Goal: Information Seeking & Learning: Learn about a topic

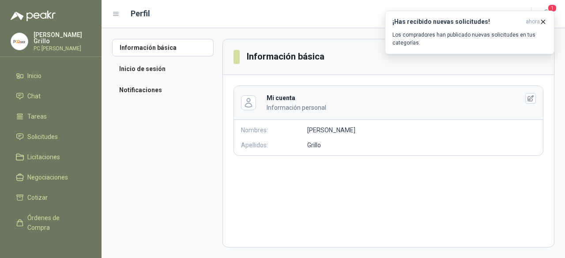
click at [38, 38] on p "[PERSON_NAME]" at bounding box center [62, 38] width 57 height 12
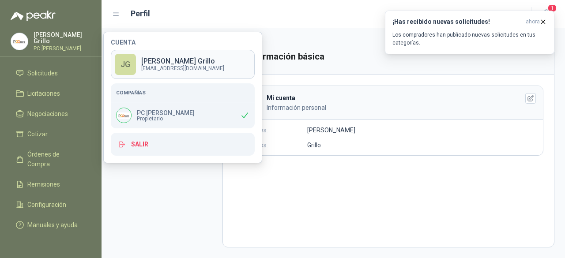
click at [125, 64] on div "JG" at bounding box center [125, 64] width 21 height 21
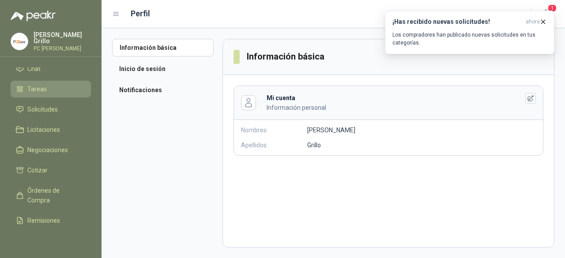
scroll to position [0, 0]
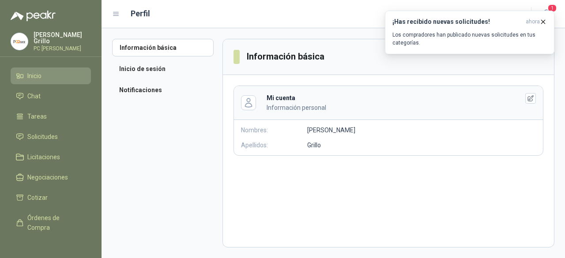
click at [37, 76] on span "Inicio" at bounding box center [34, 76] width 14 height 10
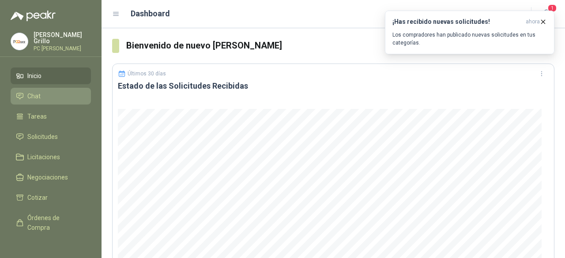
click at [31, 95] on span "Chat" at bounding box center [33, 96] width 13 height 10
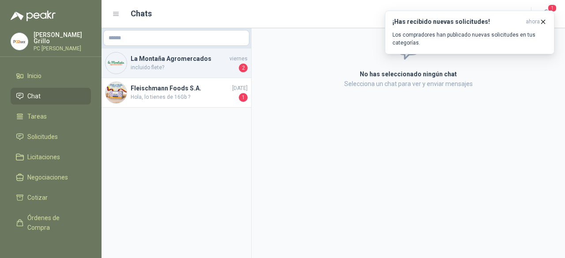
click at [169, 69] on span "incluido flete?" at bounding box center [184, 68] width 106 height 9
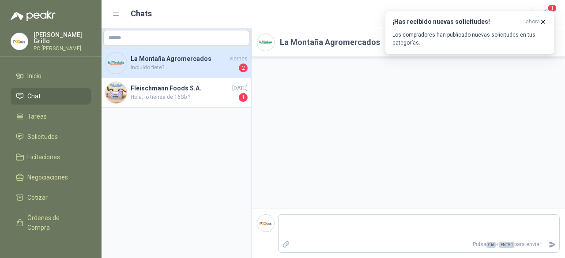
click at [243, 70] on span "2" at bounding box center [243, 68] width 9 height 9
click at [546, 22] on icon "button" at bounding box center [544, 22] width 8 height 8
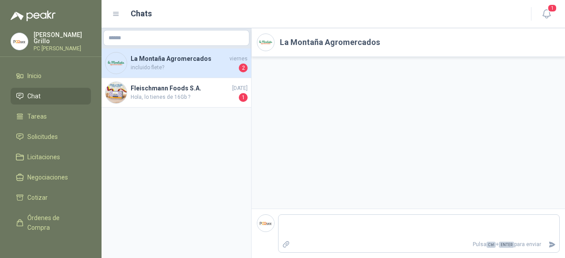
click at [344, 42] on h2 "La Montaña Agromercados" at bounding box center [330, 42] width 100 height 12
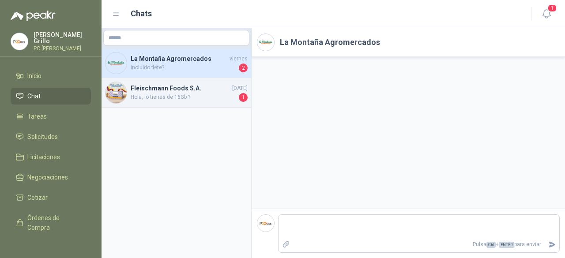
click at [246, 86] on span "[DATE]" at bounding box center [239, 88] width 15 height 8
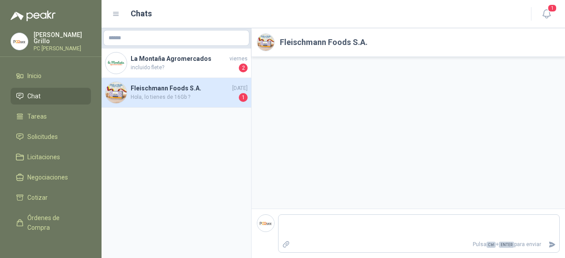
click at [311, 45] on h2 "Fleischmann Foods S.A." at bounding box center [324, 42] width 88 height 12
click at [353, 45] on h2 "Fleischmann Foods S.A." at bounding box center [324, 42] width 88 height 12
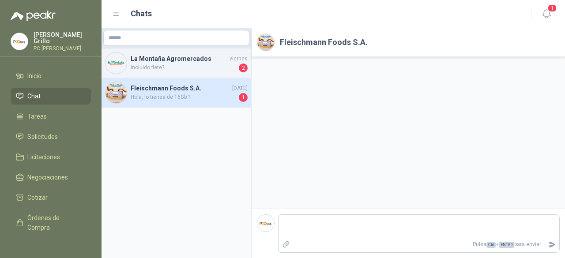
click at [120, 60] on img at bounding box center [116, 63] width 21 height 21
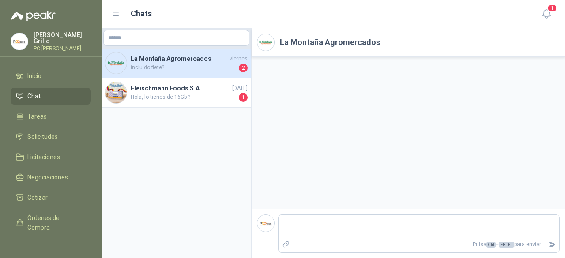
click at [125, 64] on img at bounding box center [116, 63] width 21 height 21
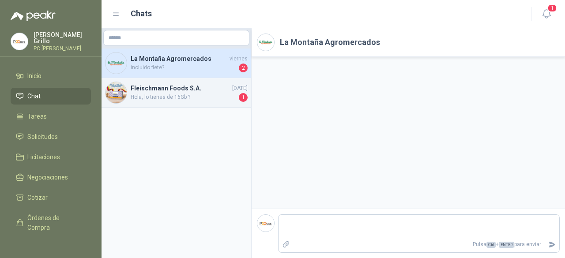
click at [121, 93] on img at bounding box center [116, 92] width 21 height 21
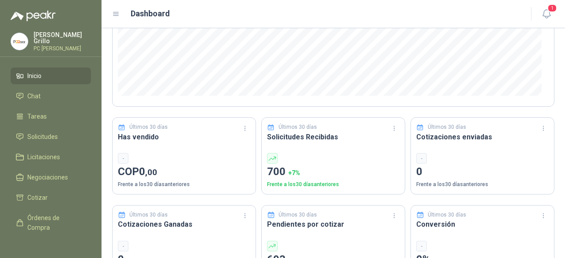
scroll to position [177, 0]
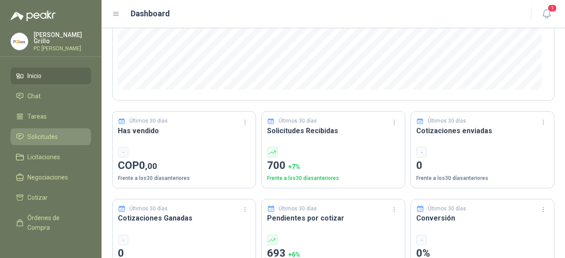
click at [50, 129] on link "Solicitudes" at bounding box center [51, 137] width 80 height 17
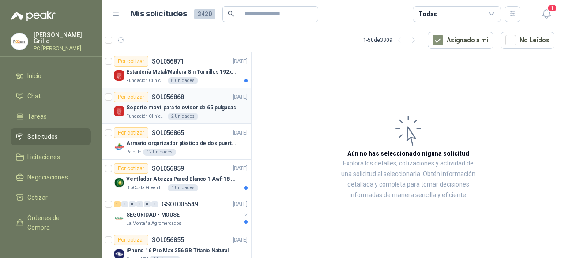
click at [186, 99] on div "Por cotizar SOL056868 [DATE]" at bounding box center [181, 97] width 134 height 11
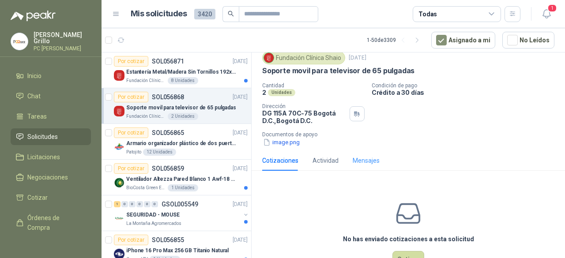
scroll to position [44, 0]
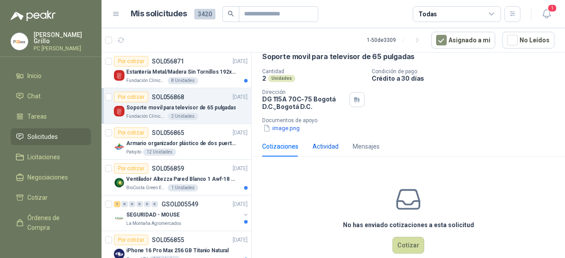
click at [336, 147] on div "Actividad" at bounding box center [326, 147] width 26 height 10
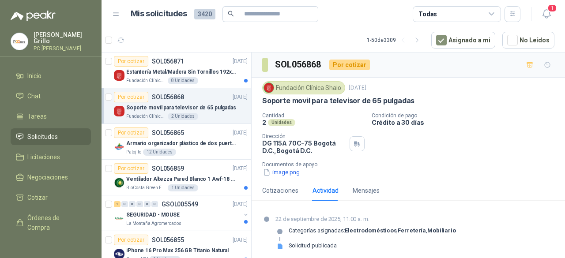
scroll to position [4, 0]
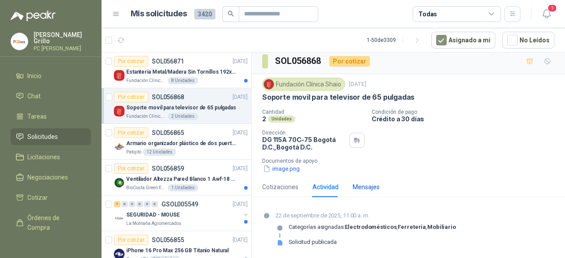
click at [367, 189] on div "Mensajes" at bounding box center [366, 187] width 27 height 10
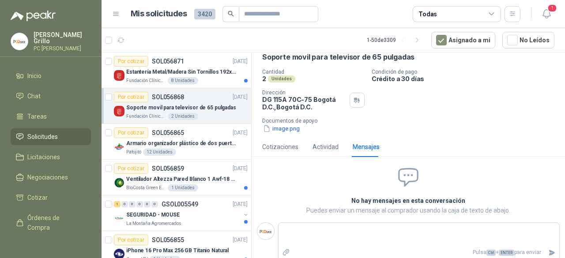
scroll to position [48, 0]
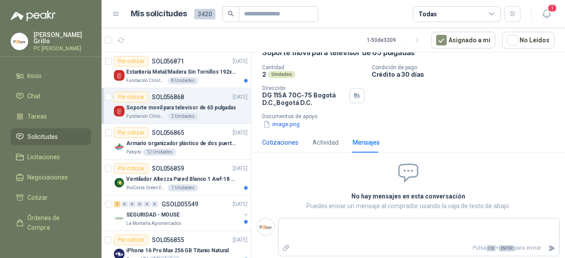
click at [276, 141] on div "Cotizaciones" at bounding box center [280, 143] width 36 height 10
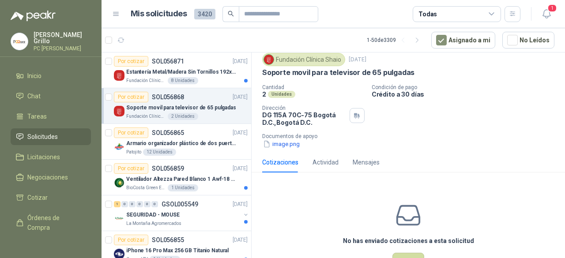
scroll to position [0, 0]
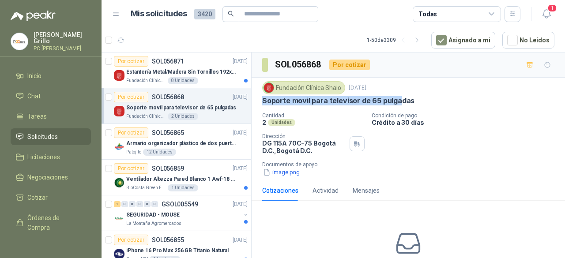
drag, startPoint x: 264, startPoint y: 100, endPoint x: 397, endPoint y: 118, distance: 134.5
click at [398, 99] on p "Soporte movil para televisor de 65 pulgadas" at bounding box center [338, 100] width 152 height 9
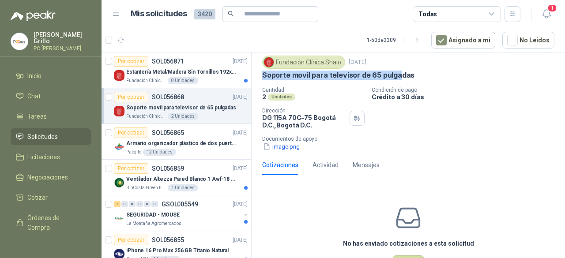
scroll to position [44, 0]
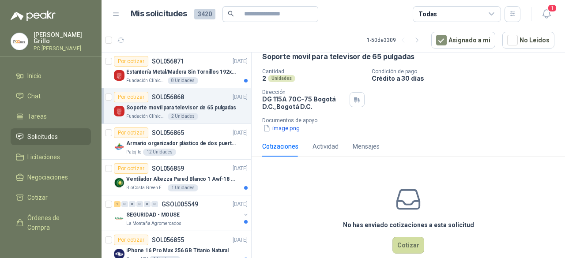
click at [264, 79] on p "2" at bounding box center [264, 79] width 4 height 8
click at [353, 101] on icon "button" at bounding box center [357, 99] width 8 height 7
click at [462, 109] on div "Cantidad 2 Unidades Condición de pago Crédito a 30 días Dirección DG 115A 70C-7…" at bounding box center [408, 100] width 292 height 64
click at [293, 130] on button "image.png" at bounding box center [281, 128] width 38 height 9
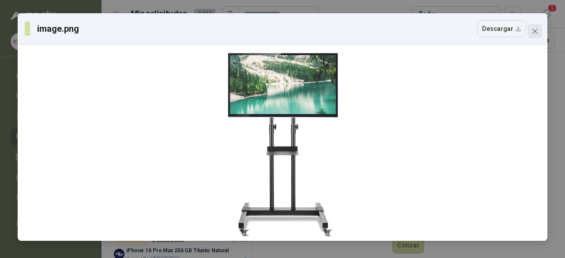
click at [533, 30] on icon "close" at bounding box center [535, 31] width 7 height 7
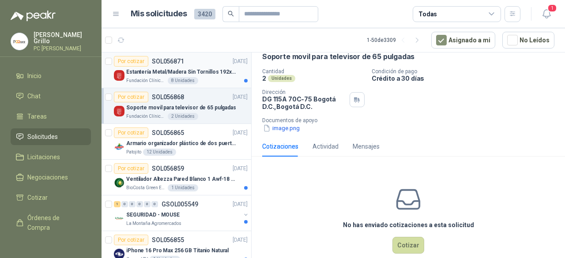
click at [157, 81] on p "Fundación Clínica Shaio" at bounding box center [146, 80] width 40 height 7
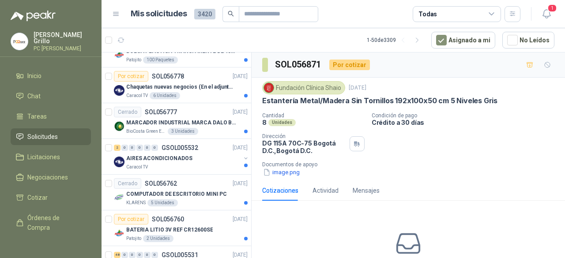
scroll to position [397, 0]
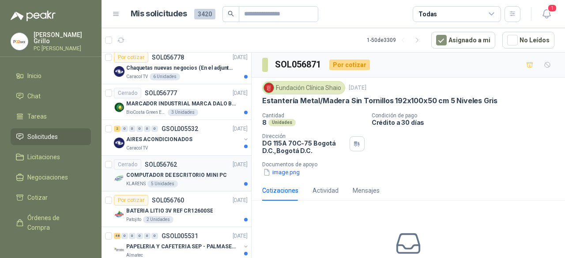
click at [126, 181] on p "KLARENS" at bounding box center [135, 184] width 19 height 7
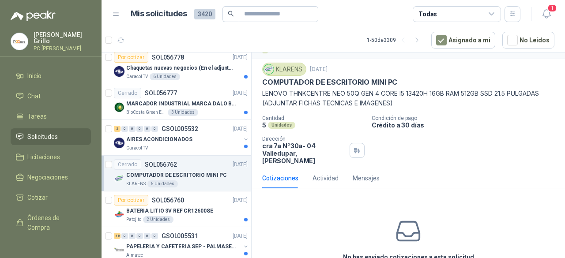
scroll to position [34, 0]
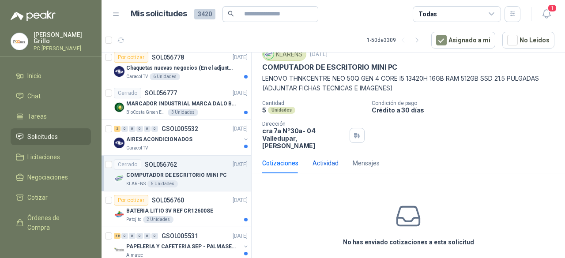
click at [320, 159] on div "Actividad" at bounding box center [326, 164] width 26 height 10
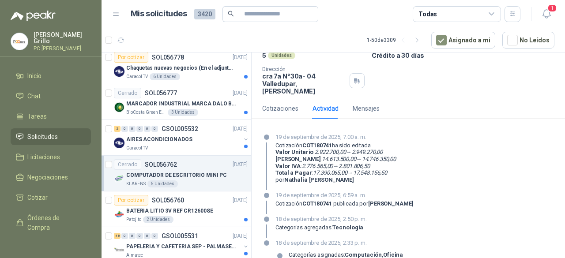
scroll to position [108, 0]
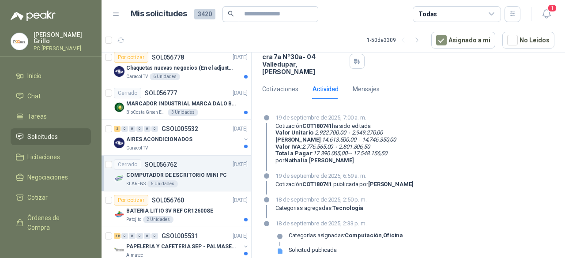
click at [275, 244] on div "18 de septiembre de 2025, 2:33 p. m. Categorías asignadas: Computación , Oficin…" at bounding box center [408, 240] width 292 height 42
click at [280, 249] on icon at bounding box center [280, 251] width 5 height 5
click at [296, 232] on p "Categorías asignadas: Computación , Oficina" at bounding box center [346, 235] width 114 height 7
click at [363, 232] on strong "Computación" at bounding box center [363, 235] width 37 height 7
click at [303, 247] on div "Solicitud publicada" at bounding box center [313, 250] width 48 height 7
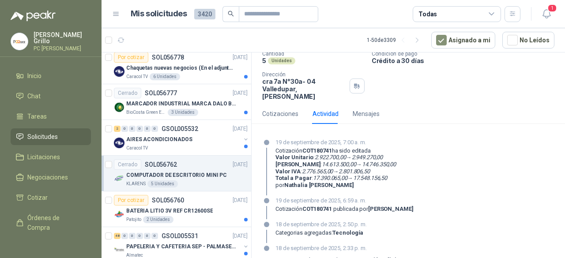
scroll to position [64, 0]
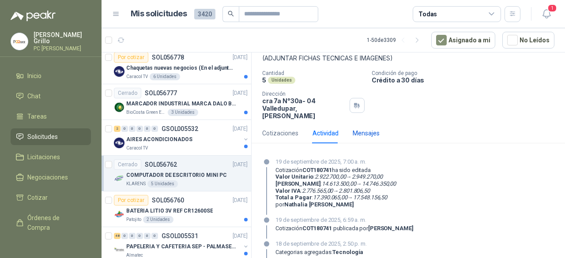
click at [372, 129] on div "Mensajes" at bounding box center [366, 134] width 27 height 10
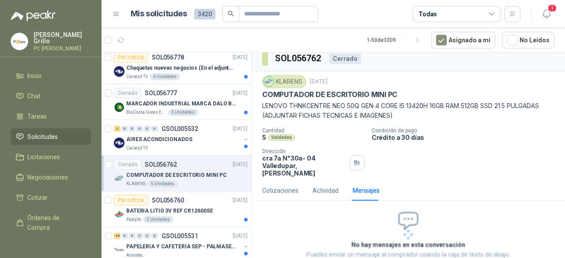
scroll to position [0, 0]
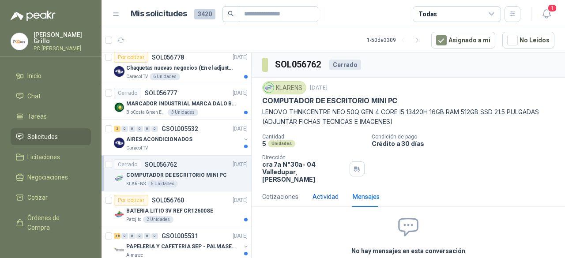
click at [322, 192] on div "Actividad" at bounding box center [326, 197] width 26 height 10
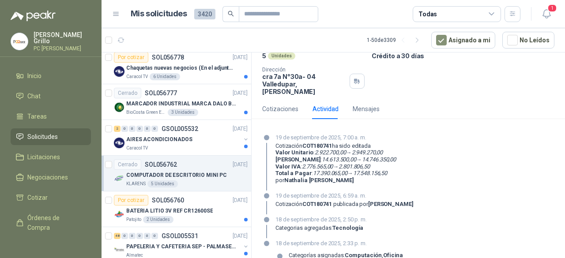
scroll to position [88, 0]
click at [277, 104] on div "Cotizaciones" at bounding box center [280, 109] width 36 height 10
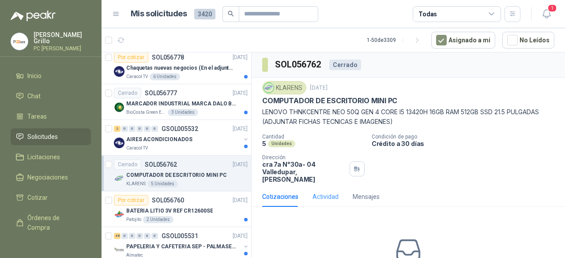
scroll to position [34, 0]
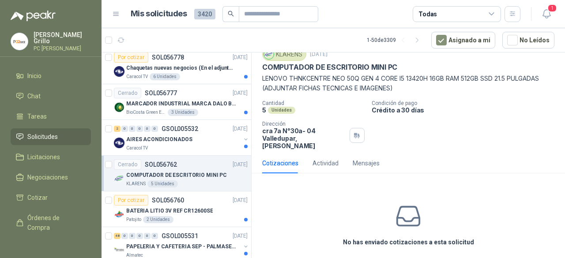
click at [402, 205] on icon at bounding box center [409, 217] width 28 height 28
click at [289, 88] on p "LENOVO THNKCENTRE NEO 50Q GEN 4 CORE I5 13420H 16GB RAM 512GB SSD 21.5 PULGADAS…" at bounding box center [408, 83] width 292 height 19
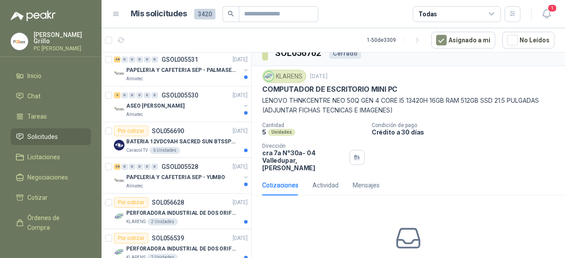
scroll to position [0, 0]
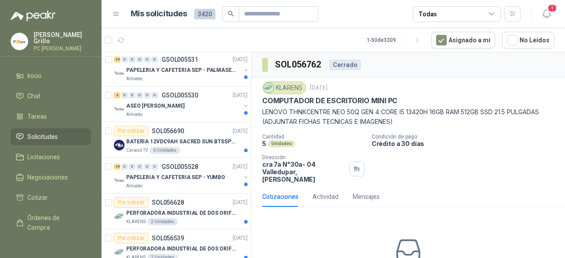
click at [276, 91] on div "KLARENS" at bounding box center [284, 87] width 44 height 13
click at [267, 90] on img at bounding box center [269, 88] width 10 height 10
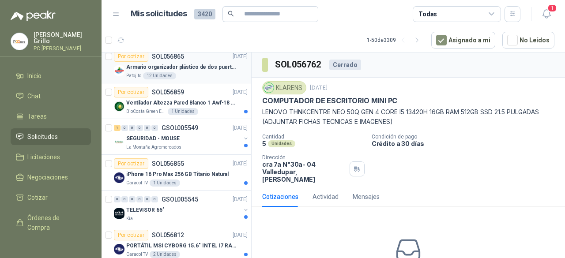
scroll to position [88, 0]
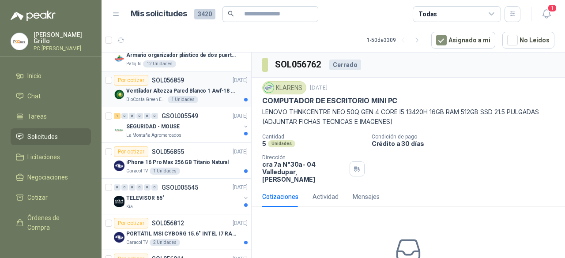
click at [244, 98] on div at bounding box center [246, 100] width 4 height 4
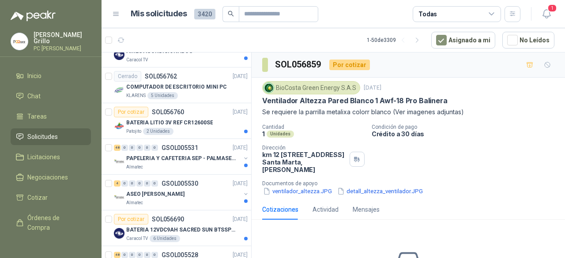
scroll to position [530, 0]
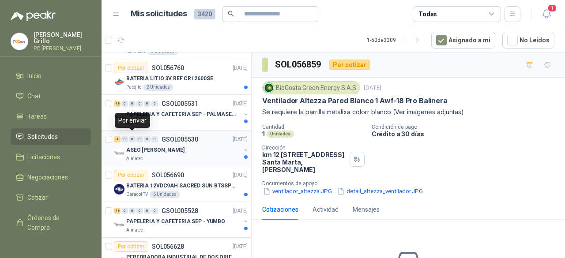
click at [129, 138] on div "0" at bounding box center [132, 139] width 7 height 6
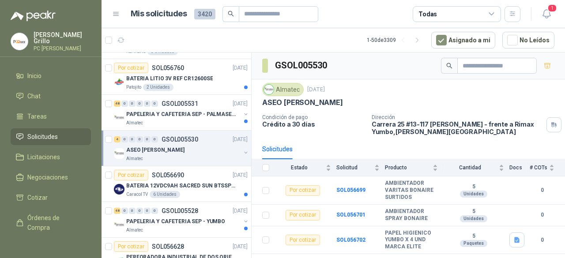
scroll to position [19, 0]
